Goal: Use online tool/utility: Utilize a website feature to perform a specific function

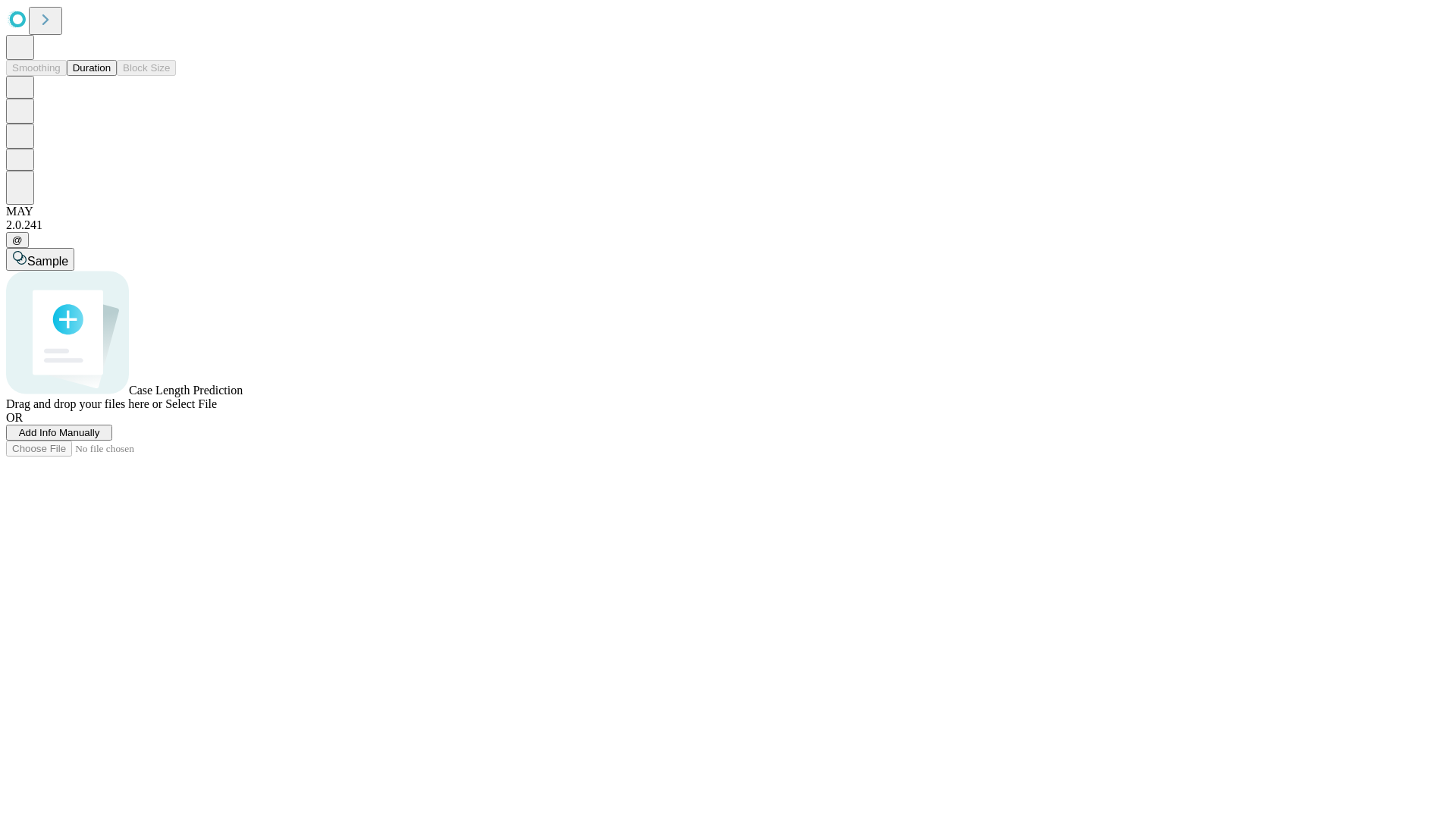
click at [100, 438] on span "Add Info Manually" at bounding box center [59, 433] width 81 height 11
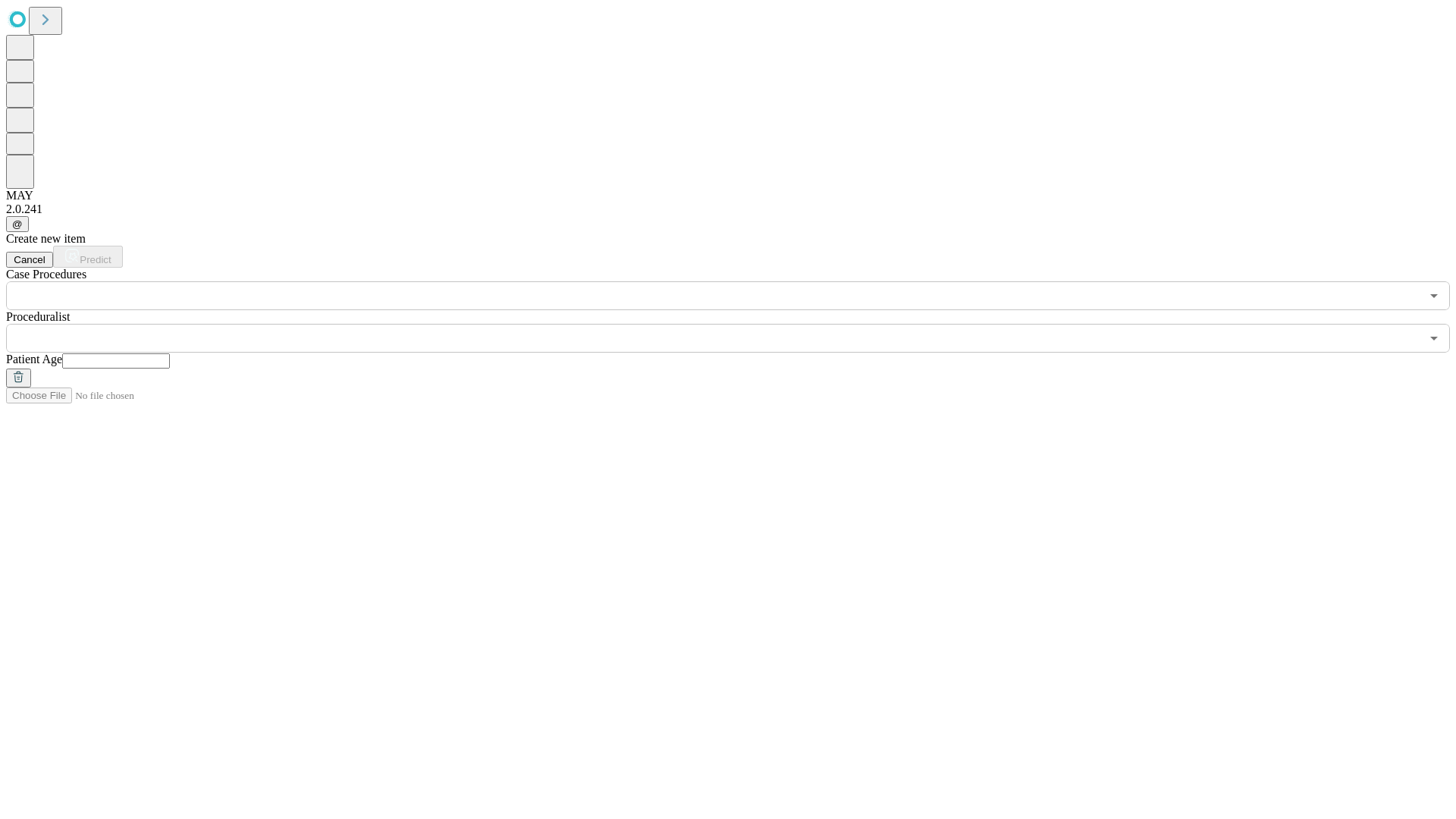
click at [170, 353] on input "text" at bounding box center [116, 361] width 108 height 15
type input "**"
click at [739, 324] on input "text" at bounding box center [713, 338] width 1414 height 29
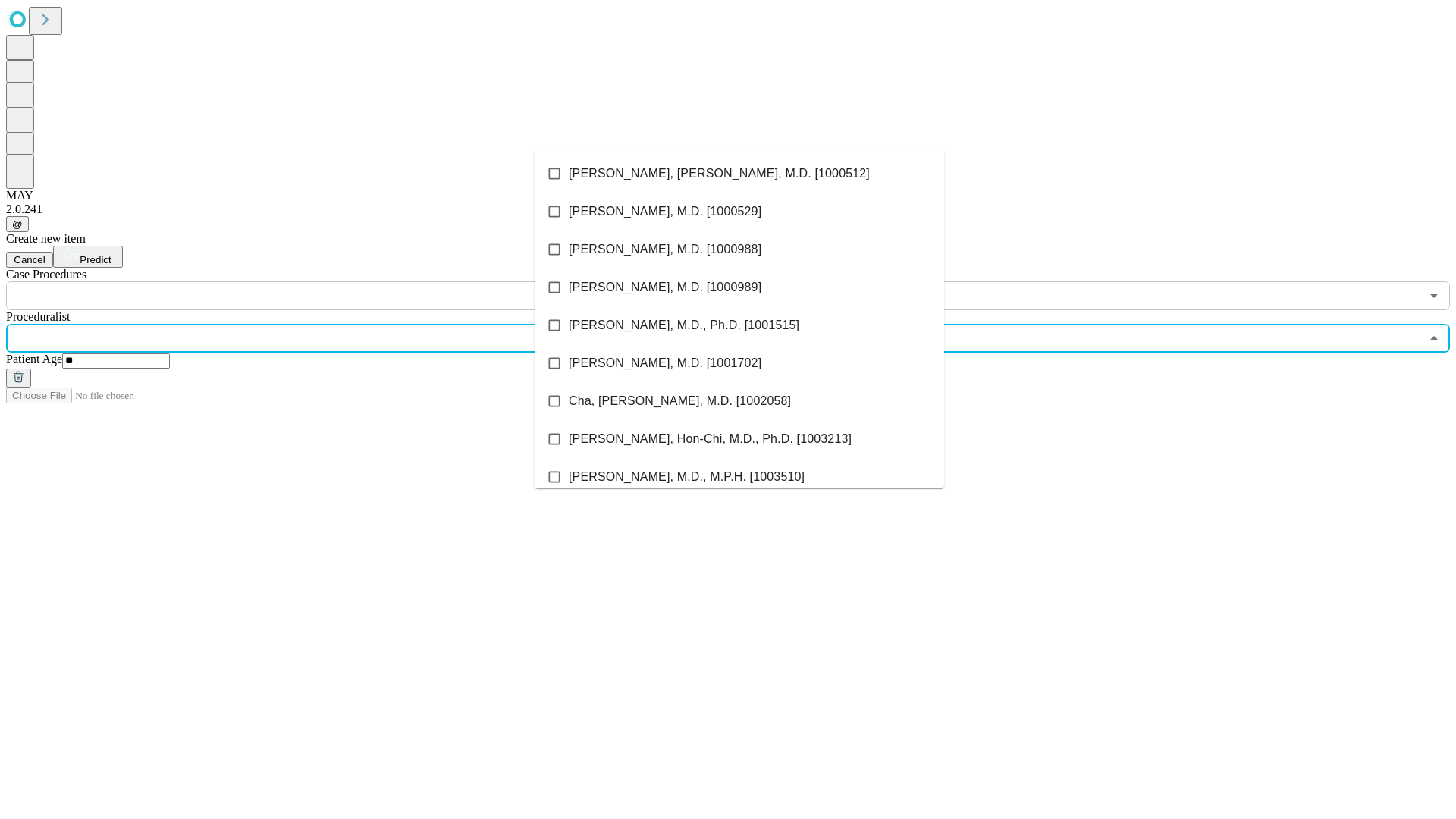
click at [740, 173] on li "[PERSON_NAME], [PERSON_NAME], M.D. [1000512]" at bounding box center [740, 173] width 410 height 38
click at [319, 281] on input "text" at bounding box center [713, 295] width 1414 height 29
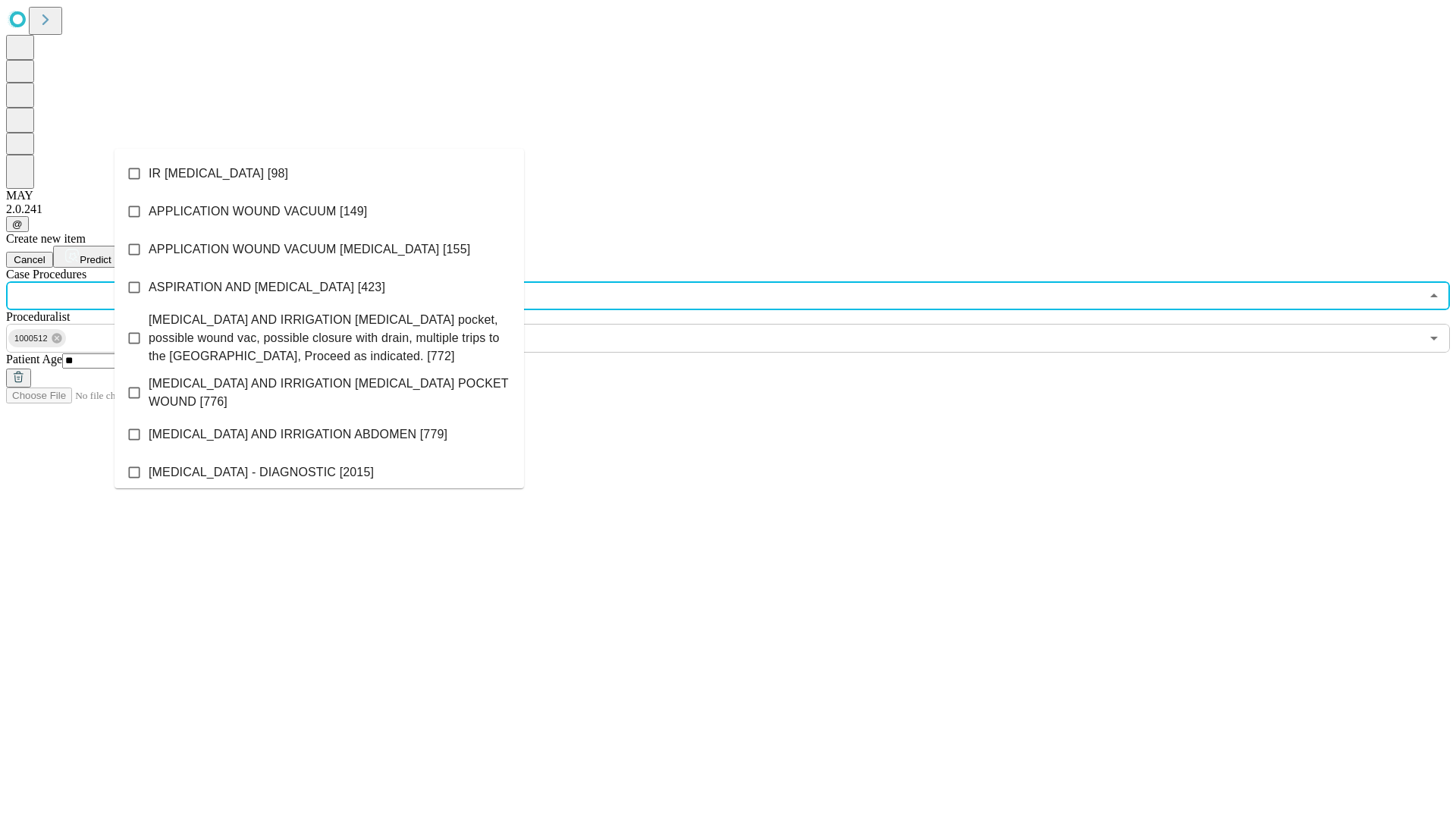
click at [320, 173] on li "IR [MEDICAL_DATA] [98]" at bounding box center [320, 173] width 410 height 38
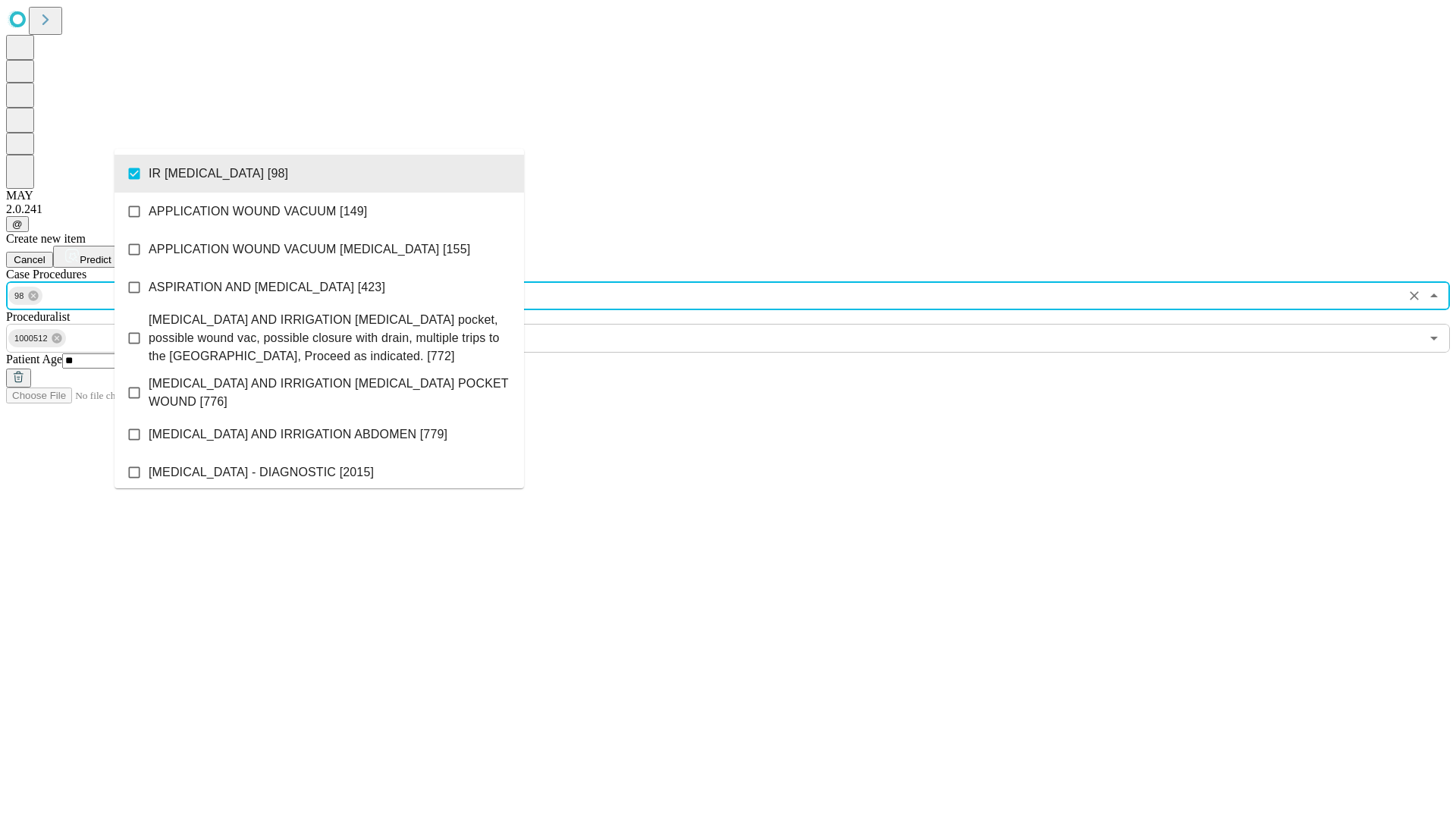
click at [111, 254] on span "Predict" at bounding box center [95, 259] width 31 height 11
